Goal: Task Accomplishment & Management: Manage account settings

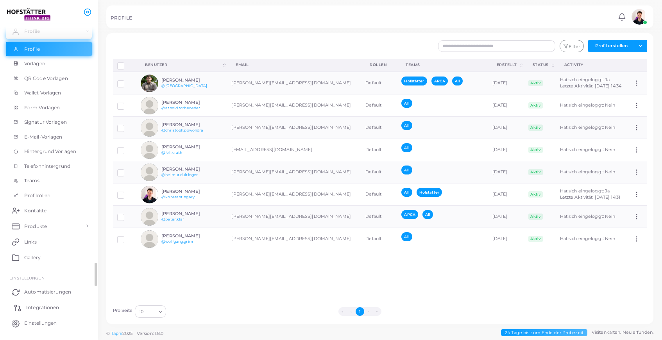
scroll to position [73, 0]
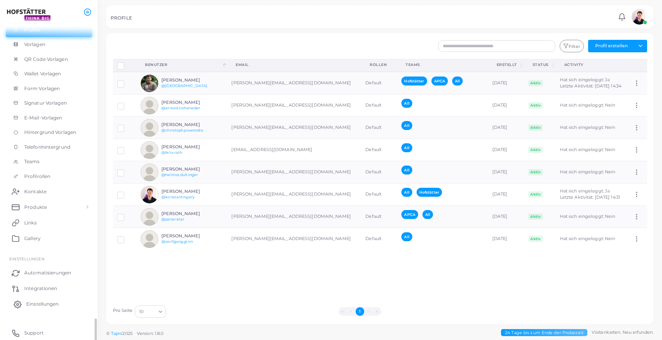
click at [47, 306] on span "Einstellungen" at bounding box center [42, 304] width 32 height 7
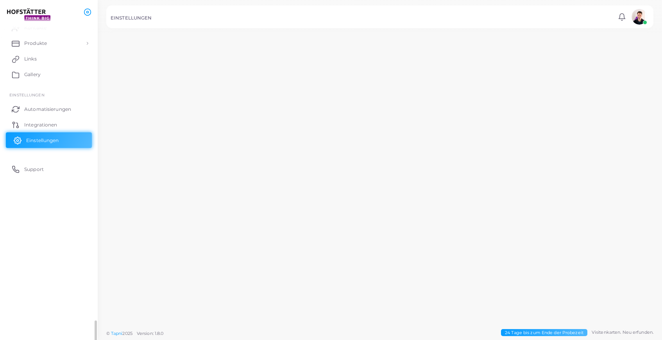
scroll to position [73, 0]
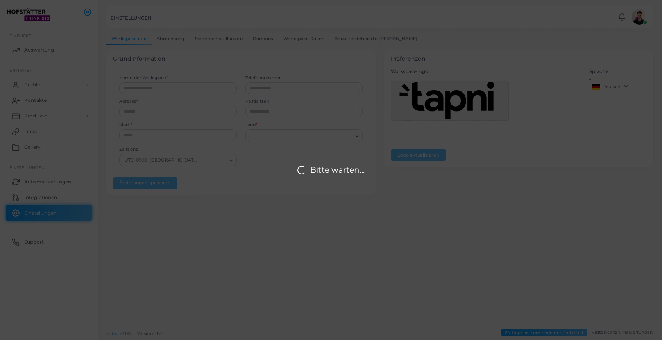
type input "**********"
type input "****"
type input "**********"
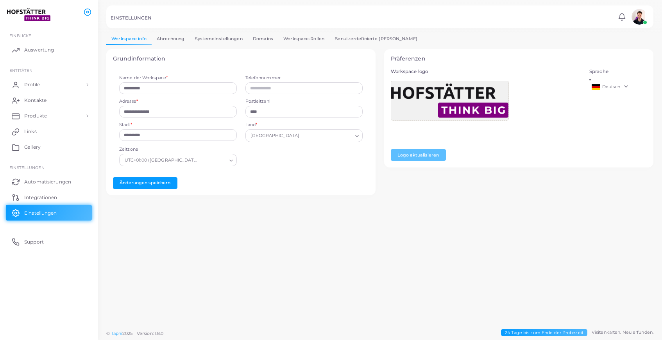
click at [264, 36] on link "Domains" at bounding box center [263, 38] width 30 height 11
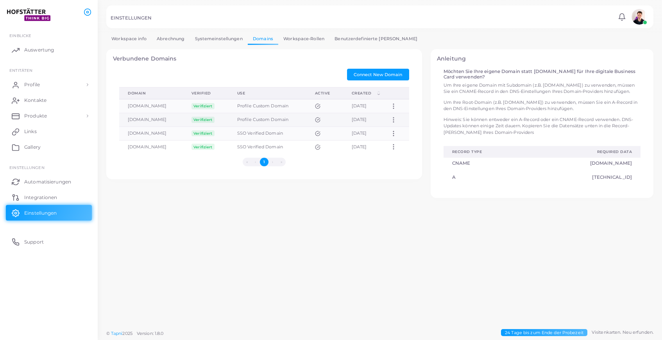
click at [396, 118] on icon at bounding box center [393, 119] width 7 height 7
click at [349, 190] on div "Verbundene Domains Connect New Domain Domain (Click to clear sorting) Verified …" at bounding box center [380, 123] width 556 height 149
click at [253, 117] on td "Profile Custom Domain" at bounding box center [268, 120] width 78 height 14
click at [41, 85] on span "Profile" at bounding box center [34, 84] width 16 height 7
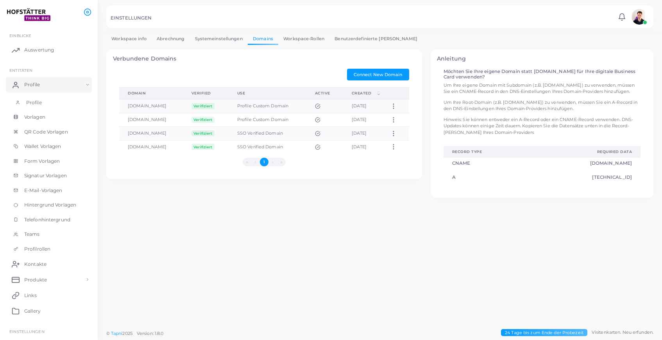
click at [45, 102] on link "Profile" at bounding box center [49, 102] width 86 height 15
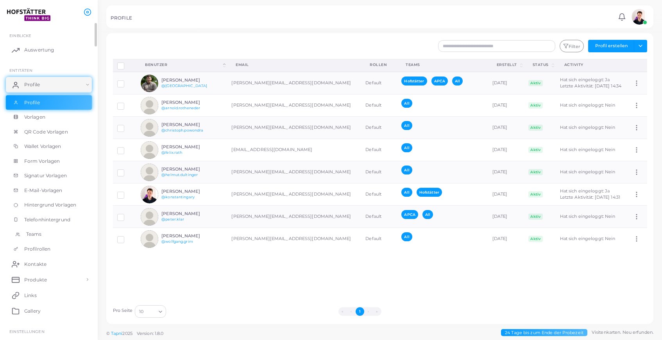
click at [36, 236] on span "Teams" at bounding box center [34, 234] width 16 height 7
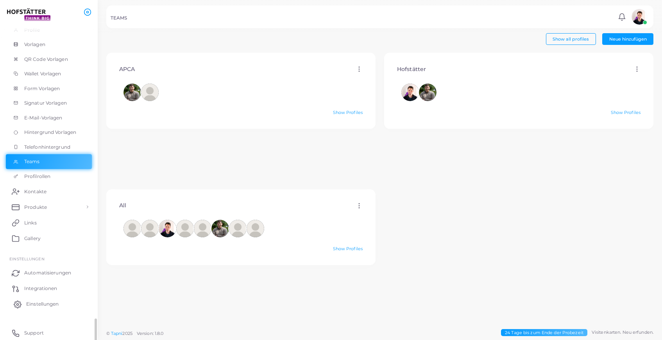
click at [47, 307] on span "Einstellungen" at bounding box center [42, 304] width 32 height 7
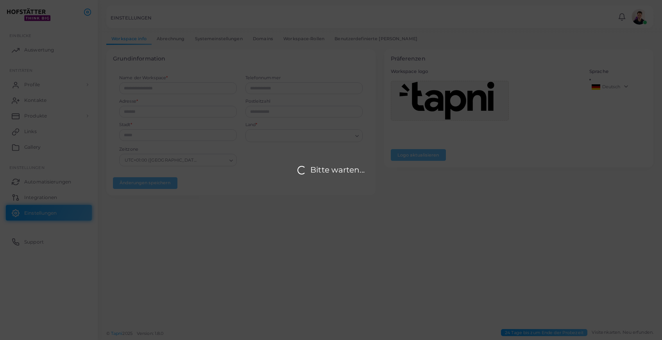
type input "**********"
type input "****"
type input "**********"
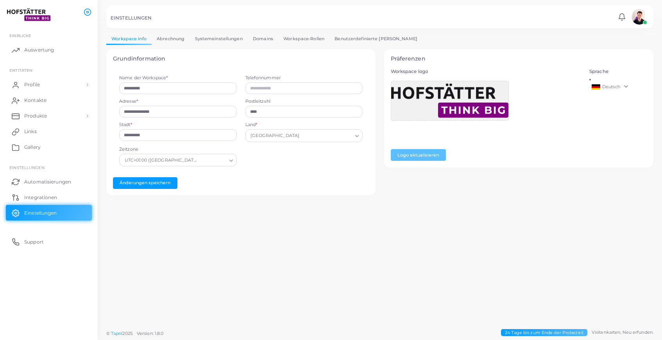
click at [296, 38] on link "Workspace-Rollen" at bounding box center [303, 38] width 51 height 11
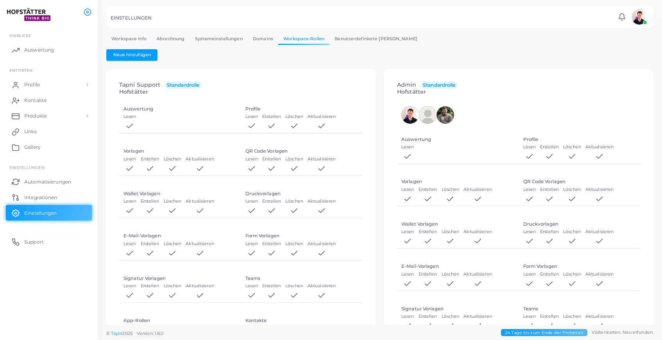
click at [260, 41] on link "Domains" at bounding box center [263, 38] width 30 height 11
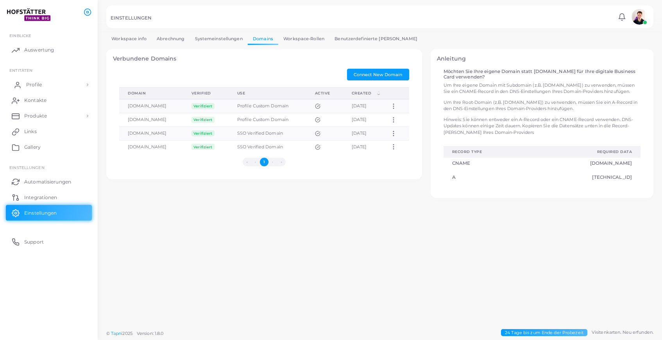
click at [40, 88] on span "Profile" at bounding box center [34, 84] width 16 height 7
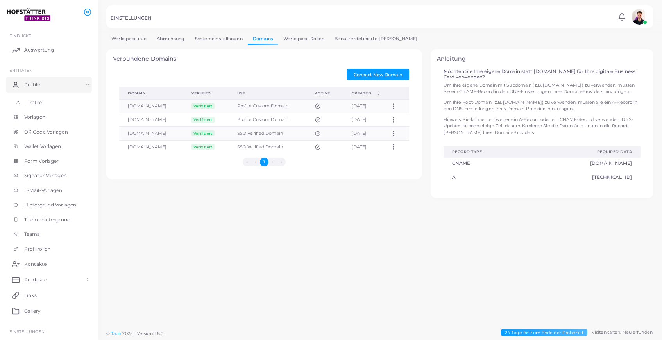
click at [47, 100] on link "Profile" at bounding box center [49, 102] width 86 height 15
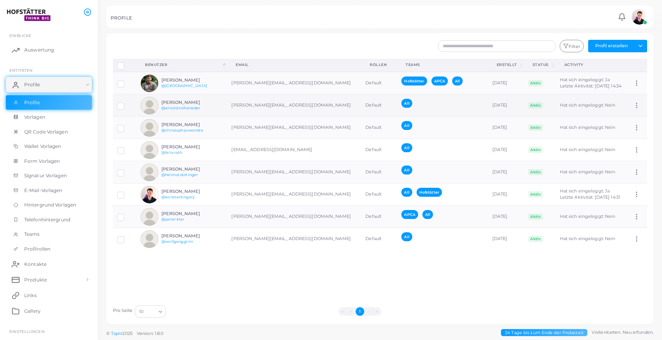
click at [230, 105] on td "[PERSON_NAME][EMAIL_ADDRESS][DOMAIN_NAME]" at bounding box center [294, 106] width 134 height 22
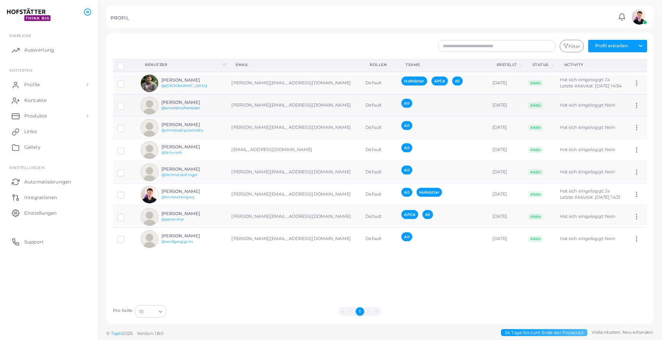
click at [188, 109] on link "@arnold.rotheneder" at bounding box center [180, 108] width 39 height 4
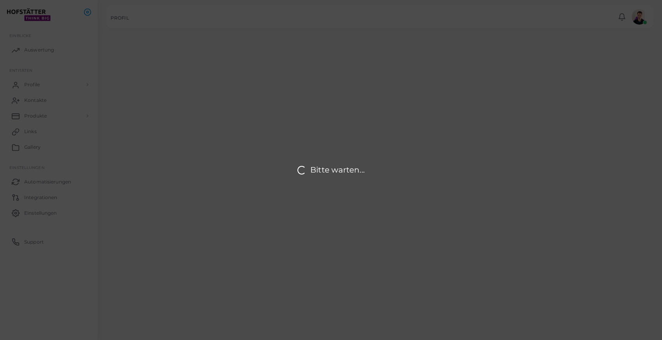
type input "**********"
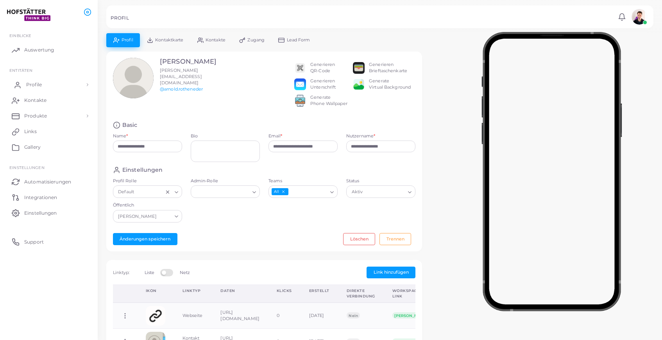
click at [45, 88] on link "Profile" at bounding box center [49, 85] width 86 height 16
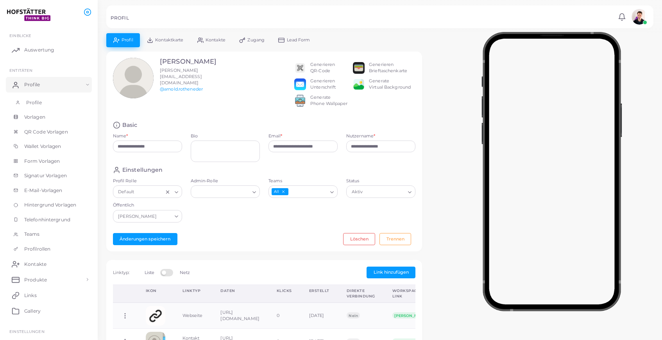
click at [38, 105] on span "Profile" at bounding box center [34, 102] width 16 height 7
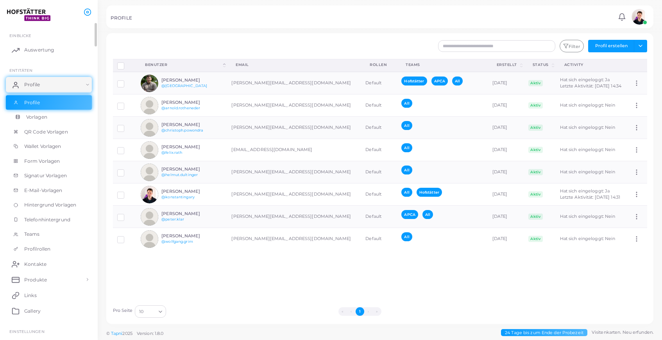
click at [50, 118] on link "Vorlagen" at bounding box center [49, 117] width 86 height 15
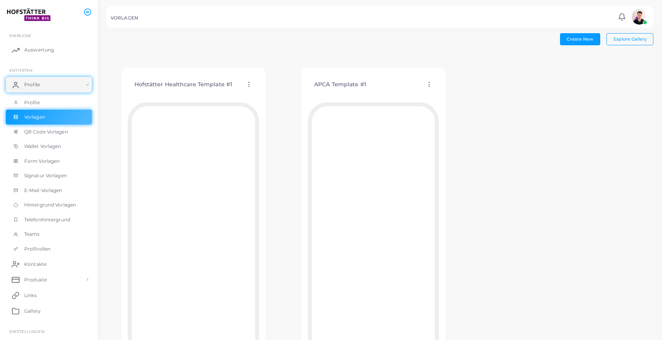
click at [429, 84] on circle at bounding box center [429, 84] width 1 height 1
click at [389, 85] on div "APCA Template #1 Vorlage bearbeiten Vorlage zuordnen Vorlage duplizieren Vorlag…" at bounding box center [373, 85] width 131 height 20
click at [429, 83] on icon at bounding box center [429, 84] width 7 height 7
click at [54, 102] on link "Profile" at bounding box center [49, 102] width 86 height 15
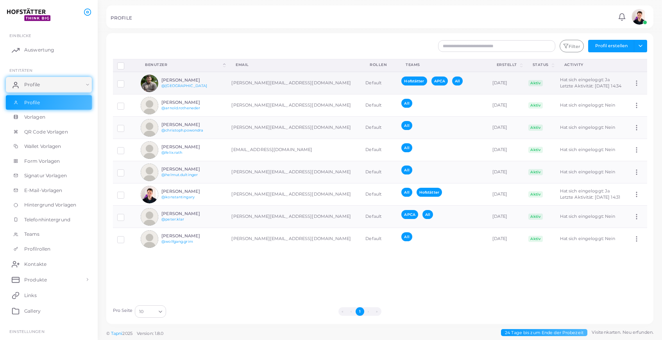
click at [279, 85] on td "[PERSON_NAME][EMAIL_ADDRESS][DOMAIN_NAME]" at bounding box center [294, 83] width 134 height 23
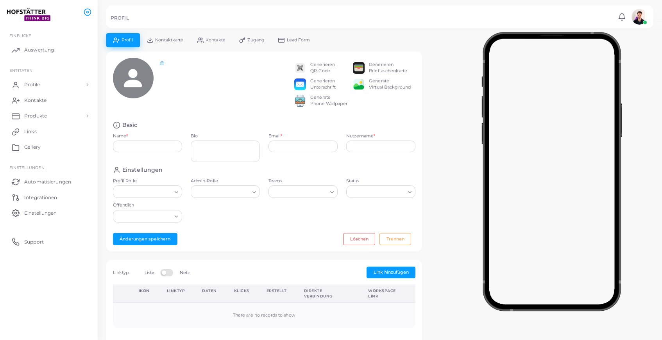
type input "**********"
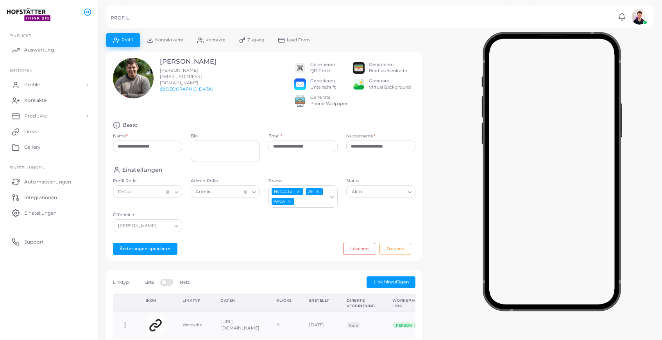
click at [173, 40] on span "Kontaktkarte" at bounding box center [169, 40] width 28 height 4
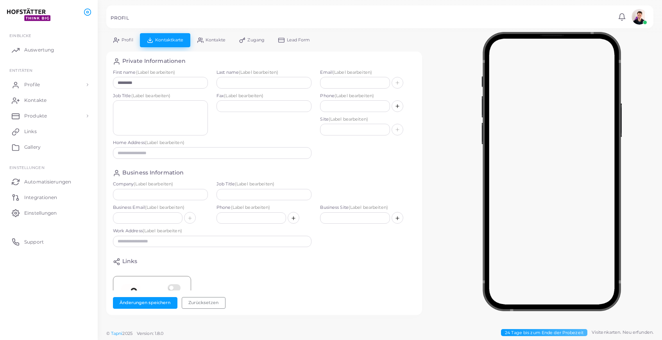
click at [210, 41] on span "Kontakte" at bounding box center [216, 40] width 20 height 4
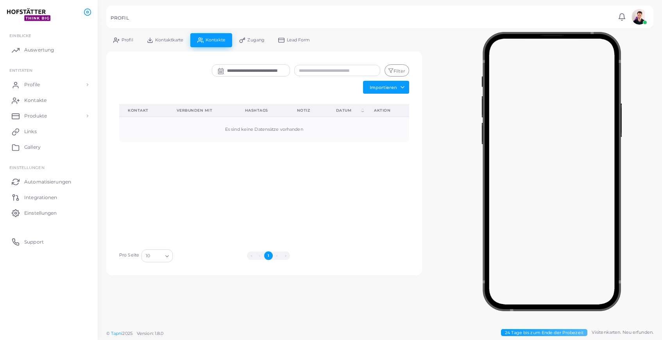
click at [251, 39] on span "Zugang" at bounding box center [255, 40] width 17 height 4
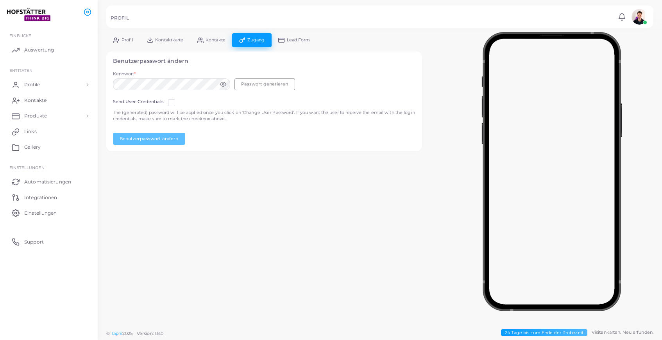
click at [224, 36] on link "Kontakte" at bounding box center [211, 40] width 42 height 14
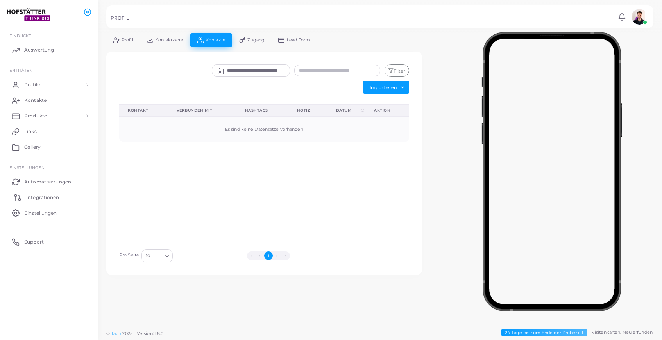
click at [46, 198] on span "Integrationen" at bounding box center [42, 197] width 33 height 7
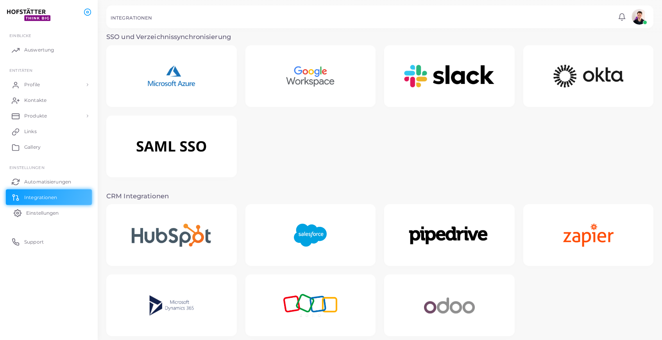
click at [43, 213] on span "Einstellungen" at bounding box center [42, 213] width 32 height 7
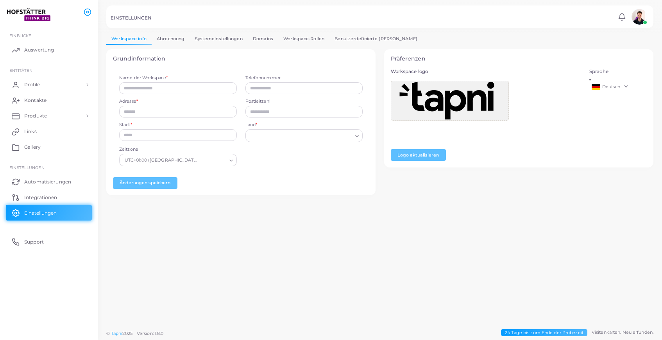
type input "**********"
type input "****"
type input "**********"
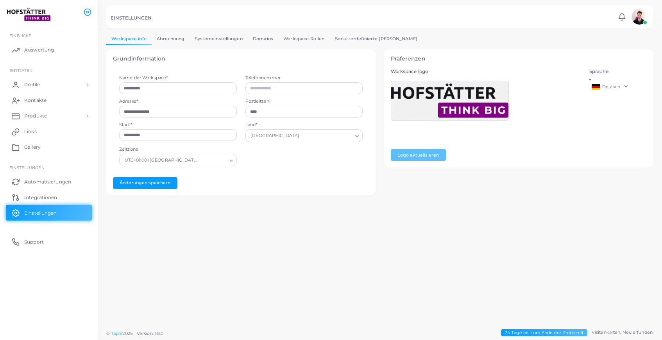
click at [210, 41] on link "Systemeinstellungen" at bounding box center [219, 38] width 58 height 11
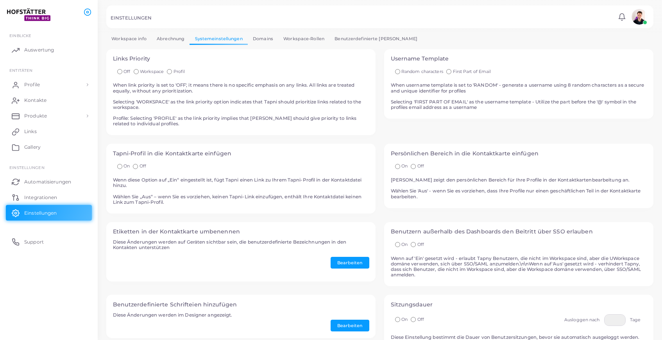
click at [260, 37] on link "Domains" at bounding box center [263, 38] width 30 height 11
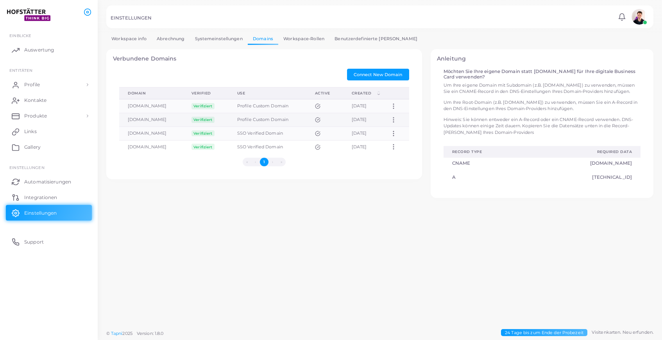
click at [394, 120] on circle at bounding box center [393, 120] width 1 height 1
click at [314, 232] on div "**********" at bounding box center [380, 163] width 564 height 326
click at [174, 119] on td "[DOMAIN_NAME]" at bounding box center [151, 120] width 64 height 14
click at [396, 118] on icon at bounding box center [393, 119] width 7 height 7
click at [404, 129] on icon at bounding box center [406, 128] width 5 height 5
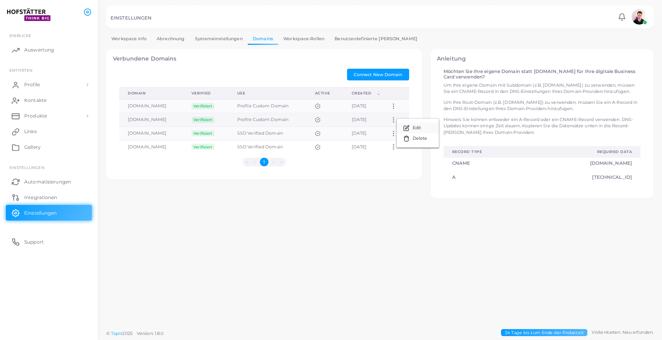
type input "**********"
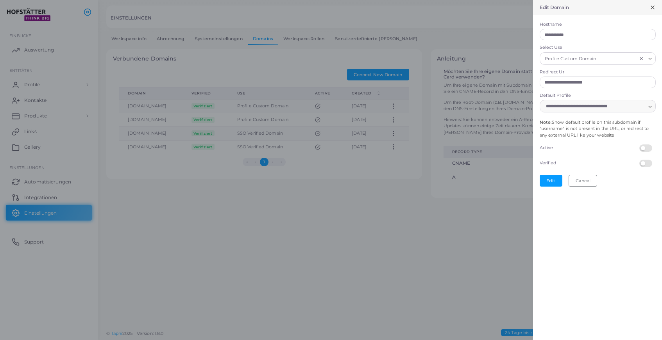
click at [654, 8] on icon at bounding box center [653, 7] width 6 height 6
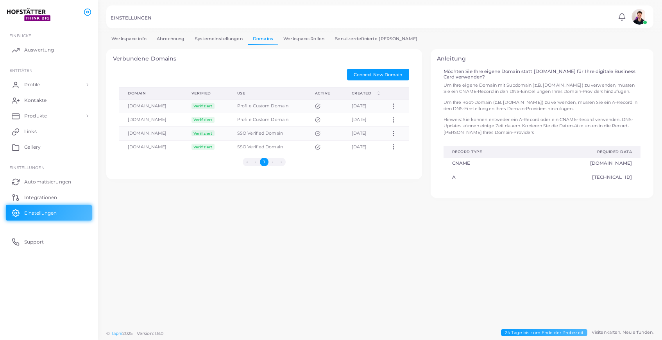
click at [380, 275] on div "**********" at bounding box center [380, 163] width 564 height 326
click at [35, 82] on span "Profile" at bounding box center [34, 84] width 16 height 7
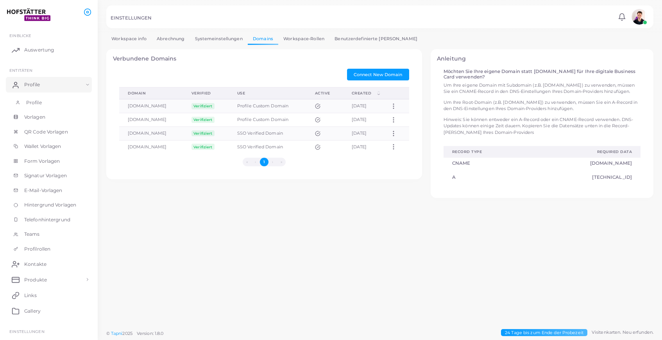
click at [45, 104] on link "Profile" at bounding box center [49, 102] width 86 height 15
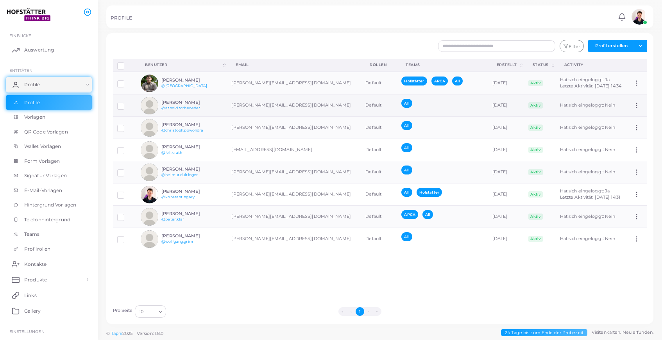
click at [401, 109] on div "All" at bounding box center [440, 105] width 78 height 13
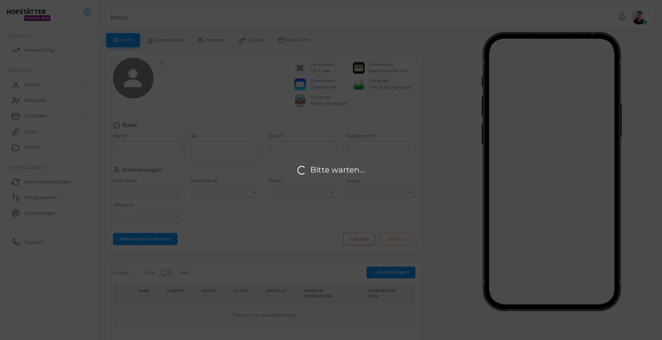
type input "**********"
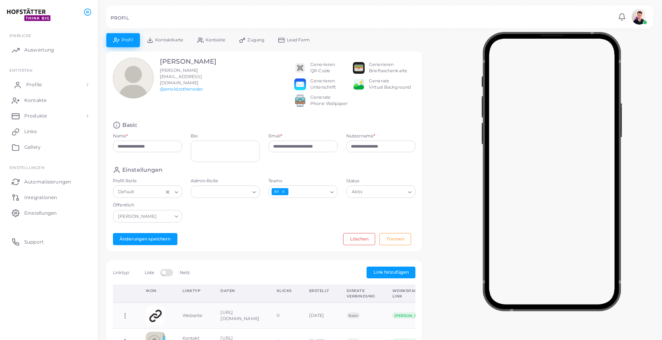
click at [83, 86] on link "Profile" at bounding box center [49, 85] width 86 height 16
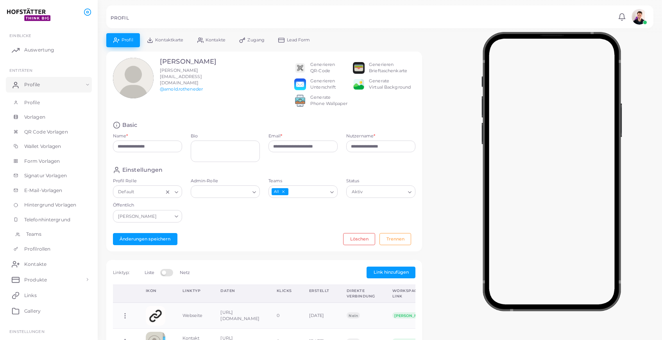
click at [39, 237] on span "Teams" at bounding box center [34, 234] width 16 height 7
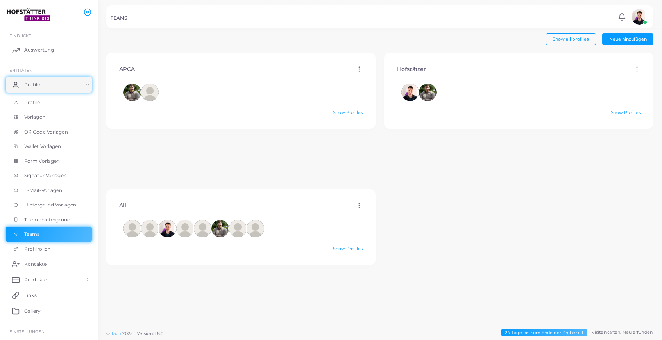
click at [358, 69] on icon at bounding box center [359, 69] width 7 height 7
click at [381, 76] on span "Bearbeiten" at bounding box center [386, 78] width 24 height 6
type input "****"
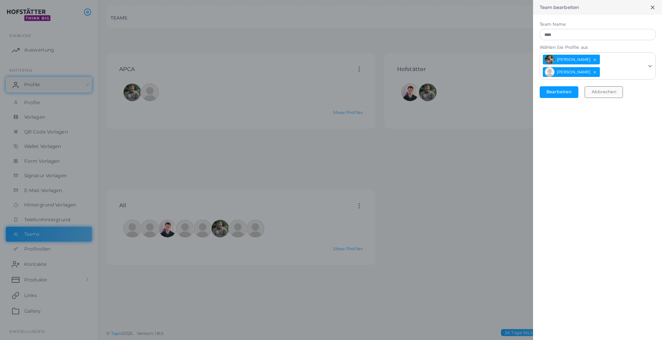
click at [602, 93] on button "Abbrechen" at bounding box center [604, 92] width 38 height 12
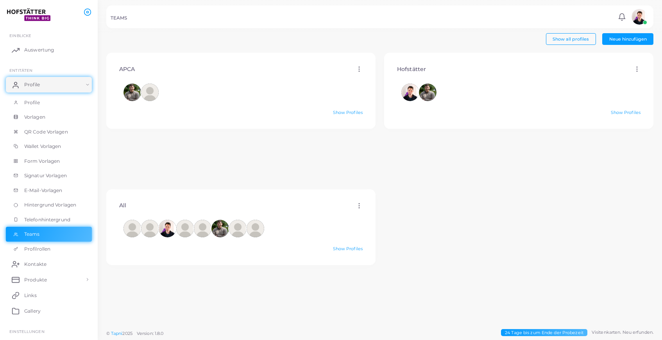
click at [224, 100] on div at bounding box center [241, 93] width 235 height 18
click at [359, 73] on div "APCA Bearbeiten Löschen" at bounding box center [241, 69] width 256 height 20
click at [359, 70] on icon at bounding box center [359, 69] width 7 height 7
click at [131, 63] on div "APCA Bearbeiten Löschen" at bounding box center [241, 69] width 256 height 20
click at [129, 74] on div "APCA Bearbeiten Löschen" at bounding box center [241, 69] width 256 height 20
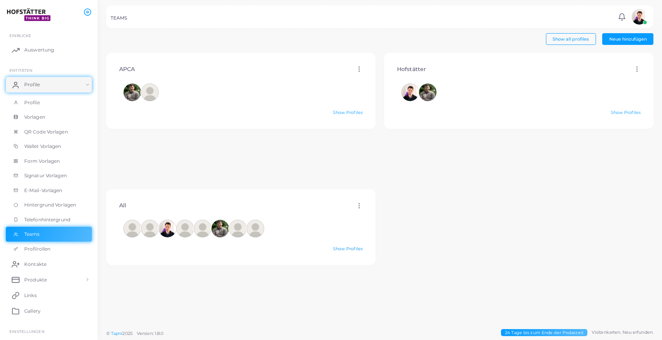
click at [350, 250] on link "Show Profiles" at bounding box center [348, 248] width 30 height 5
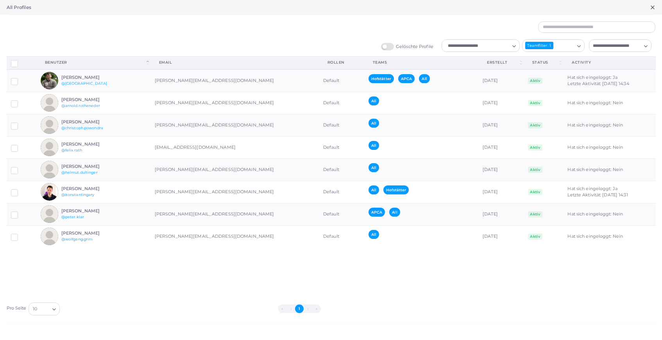
click at [652, 9] on icon at bounding box center [653, 7] width 6 height 6
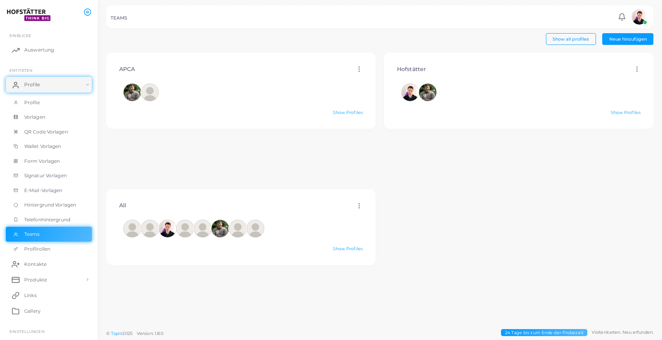
click at [637, 71] on circle at bounding box center [637, 71] width 1 height 1
click at [634, 40] on span "Neue hinzufügen" at bounding box center [628, 38] width 38 height 5
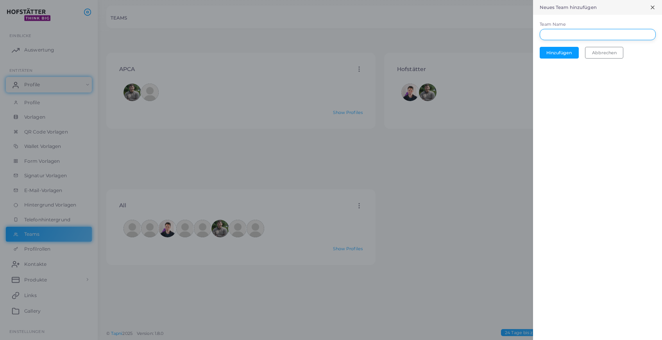
click at [627, 36] on input "Team Name" at bounding box center [598, 35] width 116 height 12
click at [609, 55] on button "Abbrechen" at bounding box center [604, 53] width 38 height 12
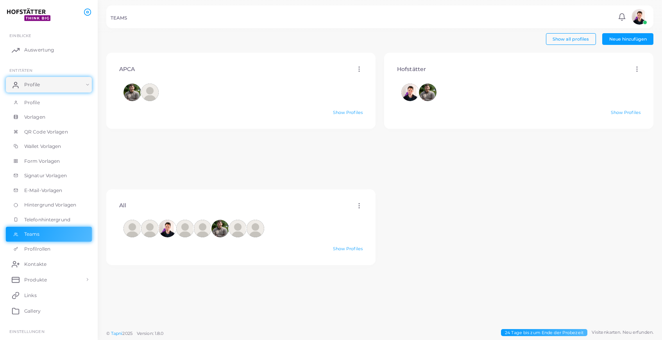
click at [582, 76] on div "Hofstätter Bearbeiten Löschen" at bounding box center [519, 69] width 256 height 20
click at [415, 69] on h4 "Hofstätter" at bounding box center [411, 69] width 29 height 7
click at [634, 68] on icon at bounding box center [637, 69] width 7 height 7
click at [631, 77] on span "Bearbeiten" at bounding box center [633, 78] width 24 height 6
type input "**********"
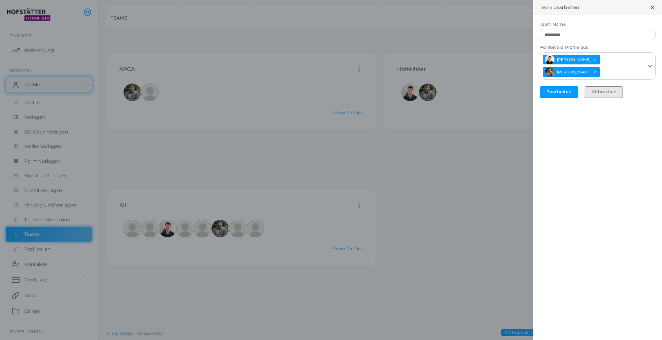
click at [609, 94] on button "Abbrechen" at bounding box center [604, 92] width 38 height 12
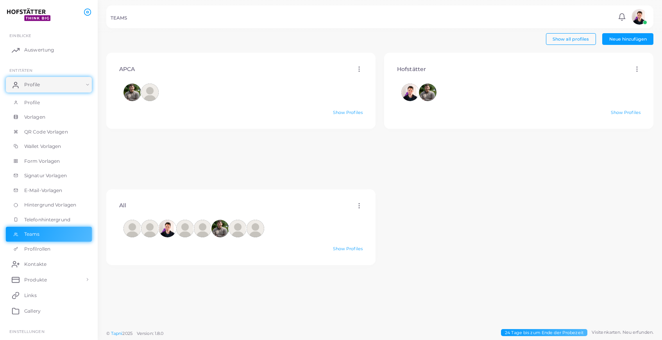
click at [359, 206] on circle at bounding box center [359, 206] width 1 height 1
click at [372, 215] on icon at bounding box center [369, 216] width 6 height 6
type input "***"
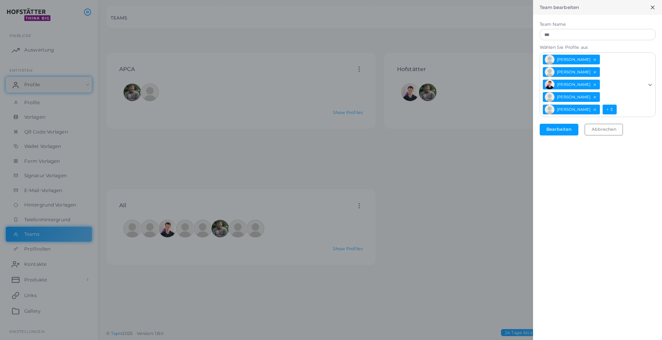
click at [653, 9] on icon at bounding box center [653, 7] width 6 height 6
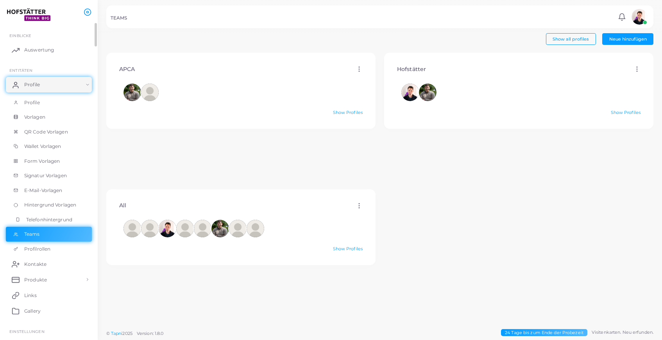
click at [45, 221] on span "Telefonhintergrund" at bounding box center [49, 220] width 46 height 7
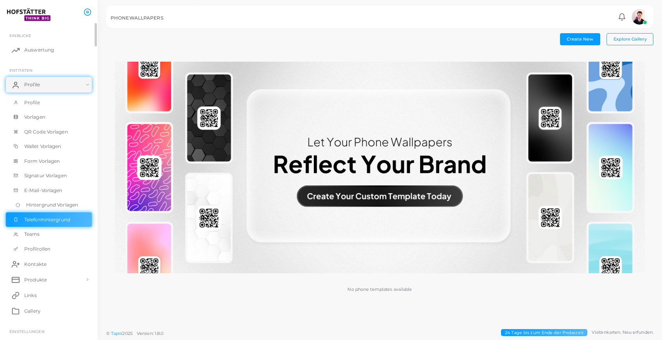
click at [55, 206] on span "Hintergrund Vorlagen" at bounding box center [52, 205] width 52 height 7
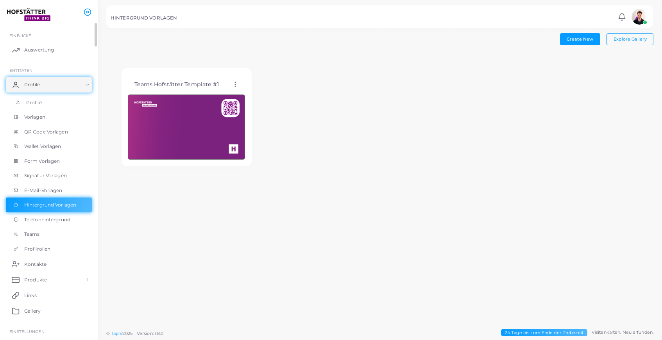
click at [39, 105] on span "Profile" at bounding box center [34, 102] width 16 height 7
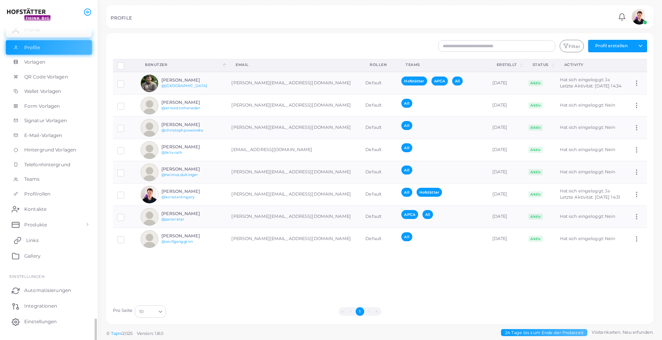
scroll to position [73, 0]
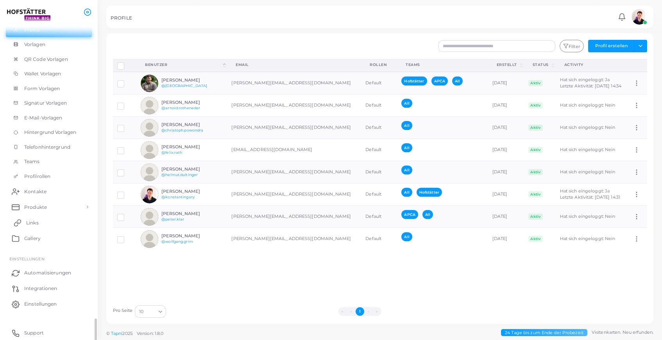
click at [45, 225] on link "Links" at bounding box center [49, 223] width 86 height 16
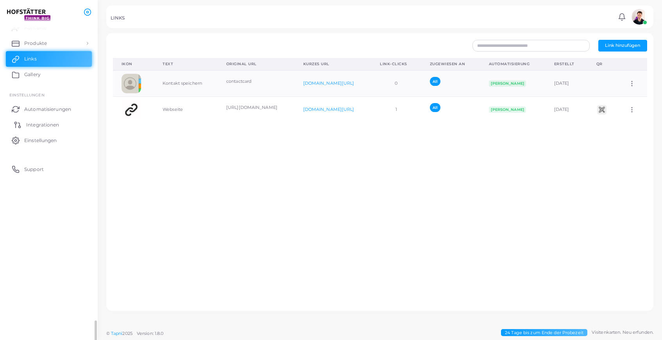
click at [48, 124] on span "Integrationen" at bounding box center [42, 125] width 33 height 7
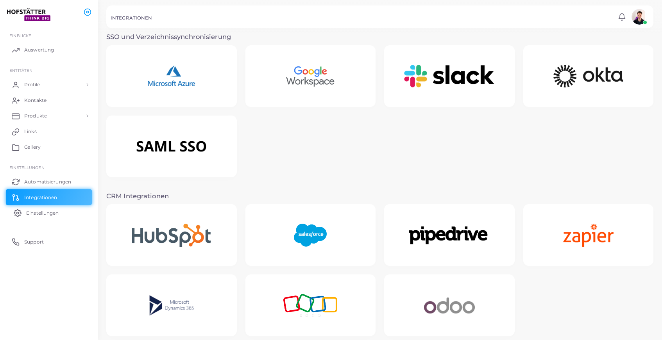
click at [50, 208] on link "Einstellungen" at bounding box center [49, 213] width 86 height 16
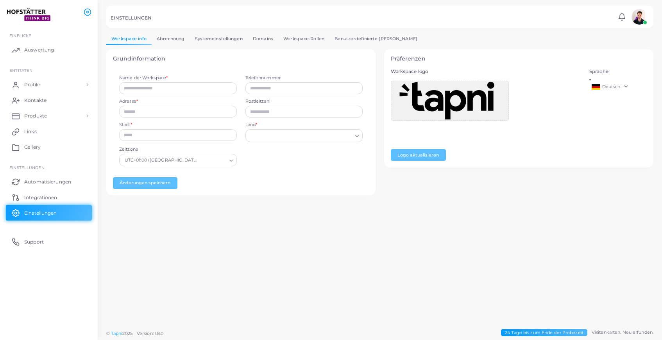
type input "**********"
type input "****"
type input "**********"
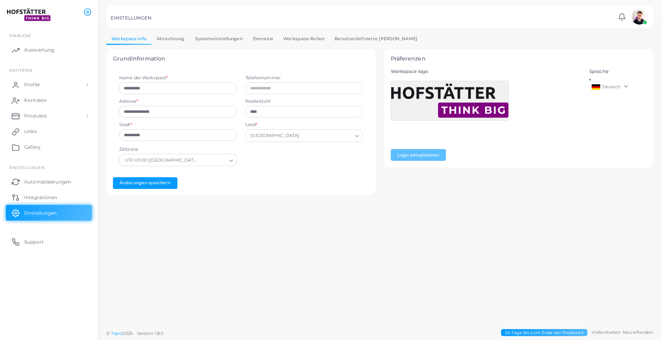
click at [313, 38] on link "Workspace-Rollen" at bounding box center [303, 38] width 51 height 11
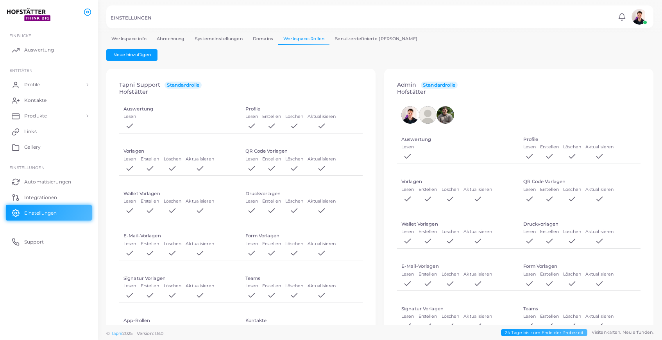
click at [230, 37] on link "Systemeinstellungen" at bounding box center [219, 38] width 58 height 11
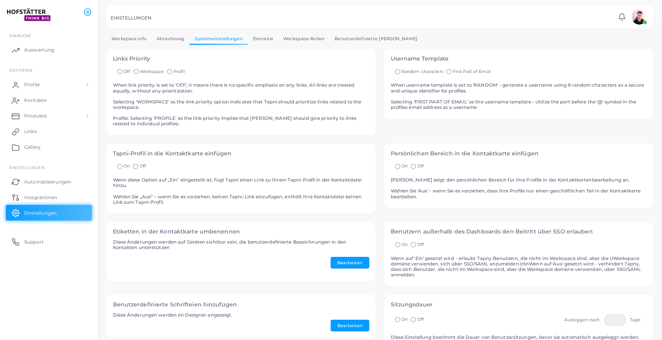
click at [263, 38] on link "Domains" at bounding box center [263, 38] width 30 height 11
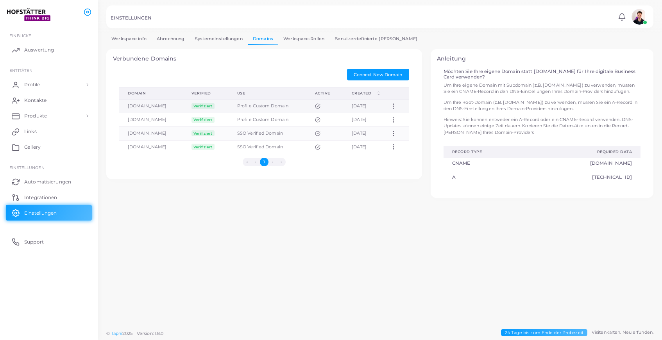
click at [243, 106] on td "Profile Custom Domain" at bounding box center [268, 106] width 78 height 14
click at [394, 106] on circle at bounding box center [393, 106] width 1 height 1
click at [413, 116] on span "Edit" at bounding box center [416, 116] width 8 height 6
type input "**********"
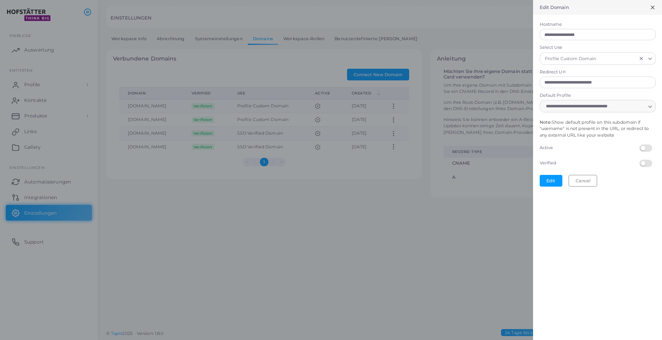
click at [653, 8] on line at bounding box center [652, 7] width 3 height 3
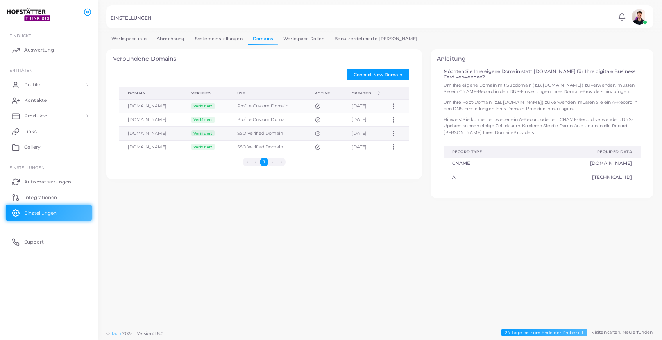
click at [268, 133] on td "SSO Verified Domain" at bounding box center [268, 134] width 78 height 14
click at [396, 148] on icon at bounding box center [393, 146] width 7 height 7
click at [410, 156] on link "Edit" at bounding box center [417, 157] width 42 height 11
type input "**********"
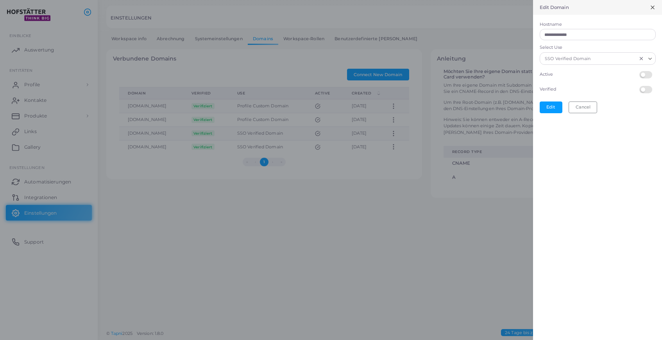
click at [653, 6] on icon at bounding box center [653, 7] width 6 height 6
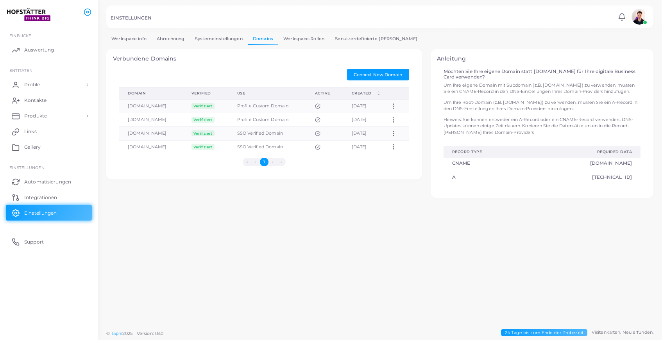
click at [312, 39] on link "Workspace-Rollen" at bounding box center [303, 38] width 51 height 11
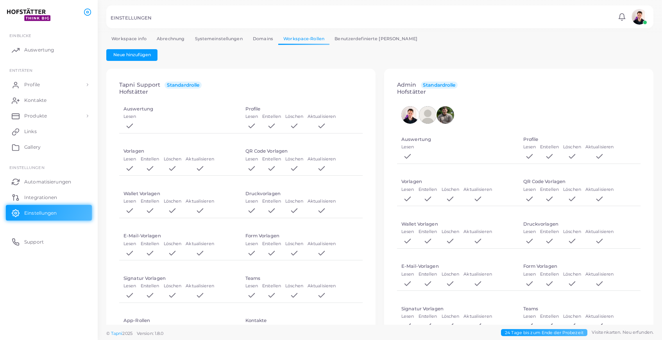
click at [351, 42] on link "Benutzerdefinierte [PERSON_NAME]" at bounding box center [376, 38] width 93 height 11
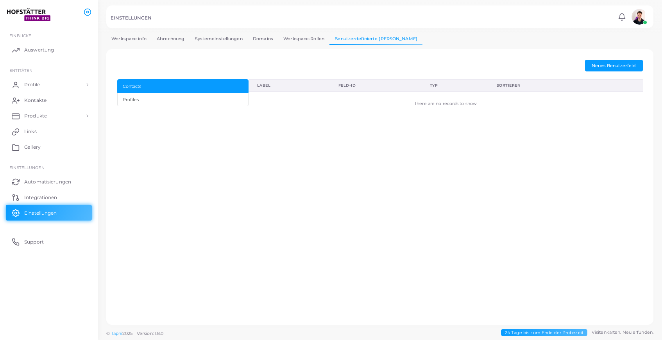
click at [232, 41] on link "Systemeinstellungen" at bounding box center [219, 38] width 58 height 11
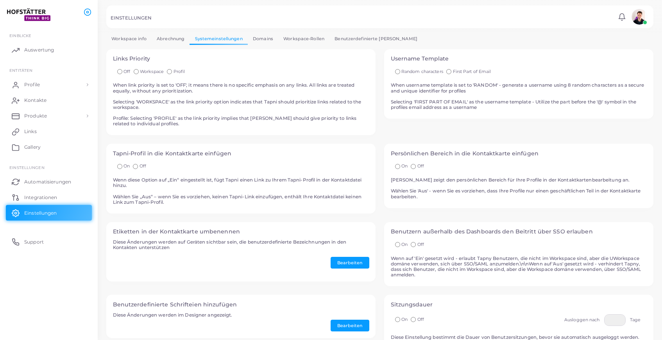
click at [173, 37] on link "Abrechnung" at bounding box center [171, 38] width 38 height 11
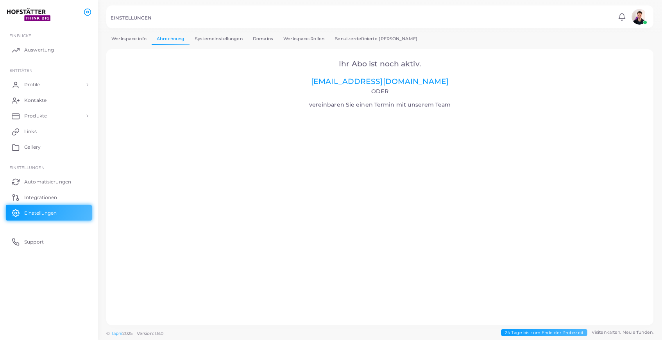
click at [134, 37] on link "Workspace info" at bounding box center [128, 38] width 45 height 11
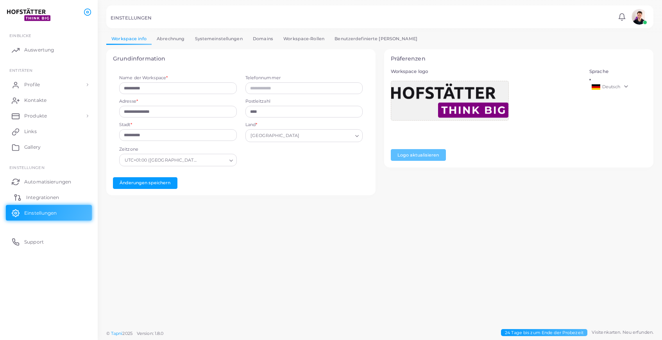
click at [49, 193] on link "Integrationen" at bounding box center [49, 198] width 86 height 16
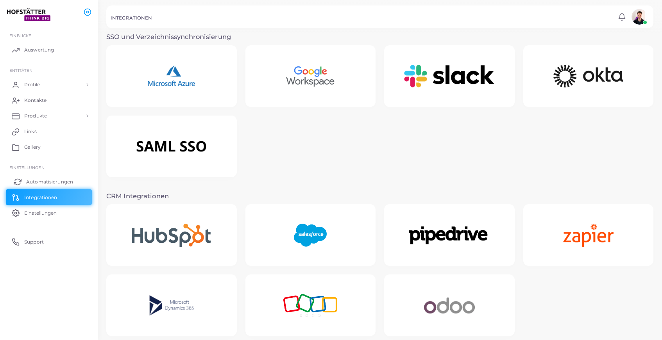
click at [52, 183] on span "Automatisierungen" at bounding box center [49, 182] width 47 height 7
click at [52, 175] on link "Automatisierungen" at bounding box center [49, 182] width 86 height 16
click at [49, 186] on link "Automatisierungen" at bounding box center [49, 182] width 86 height 16
click at [57, 99] on link "Kontakte" at bounding box center [49, 101] width 86 height 16
